Goal: Information Seeking & Learning: Check status

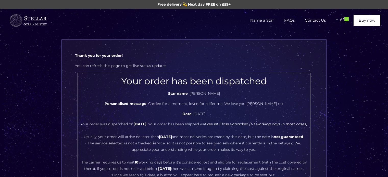
scroll to position [51, 0]
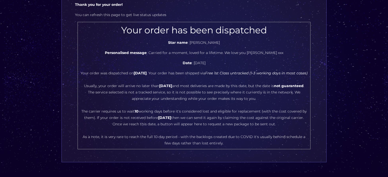
click at [202, 120] on center "Your order has been dispatched Star name : Baby [PERSON_NAME] Personalised mess…" at bounding box center [194, 86] width 228 height 122
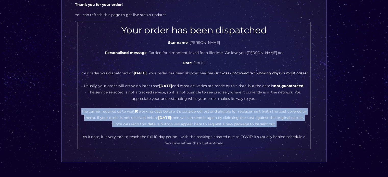
click at [202, 120] on center "Your order has been dispatched Star name : Baby [PERSON_NAME] Personalised mess…" at bounding box center [194, 86] width 228 height 122
copy center "The carrier requires us to wait 10 working days before it's considered lost and…"
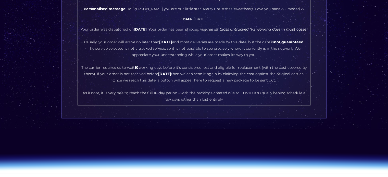
scroll to position [102, 0]
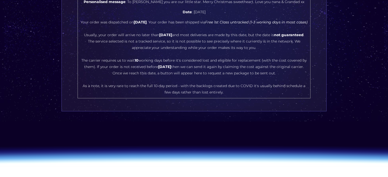
click at [203, 68] on center "Your order has been dispatched Star name : Francesca Wallace Personalised messa…" at bounding box center [194, 35] width 228 height 122
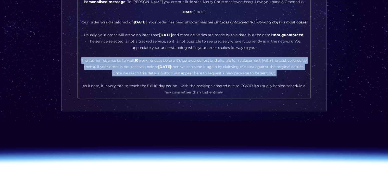
click at [203, 68] on center "Your order has been dispatched Star name : Francesca Wallace Personalised messa…" at bounding box center [194, 35] width 228 height 122
copy center "The carrier requires us to wait 10 working days before it's considered lost and…"
